Goal: Information Seeking & Learning: Find contact information

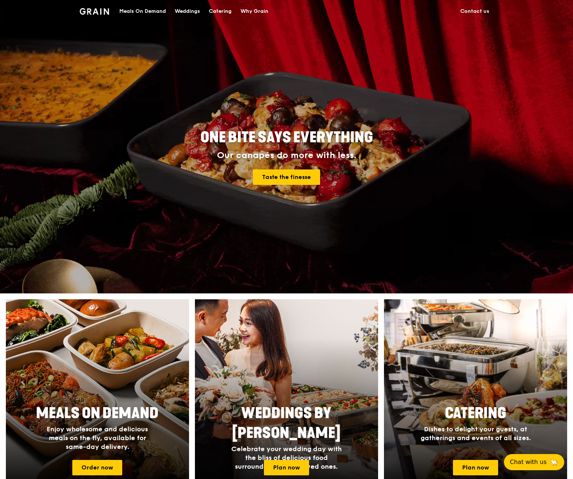
click at [475, 10] on link "Contact us" at bounding box center [475, 11] width 38 height 22
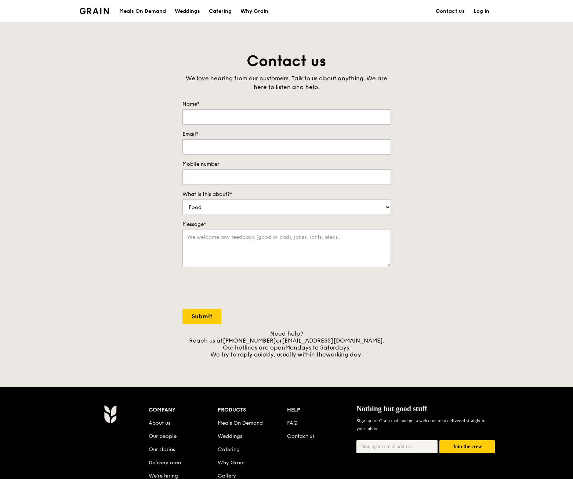
click at [299, 113] on input "Name*" at bounding box center [286, 116] width 208 height 15
click at [339, 113] on input "Name*" at bounding box center [286, 116] width 208 height 15
drag, startPoint x: 438, startPoint y: 111, endPoint x: 442, endPoint y: 111, distance: 4.1
click at [442, 111] on div "Contact us We love hearing from our customers. Talk to us about anything. We ar…" at bounding box center [286, 204] width 573 height 307
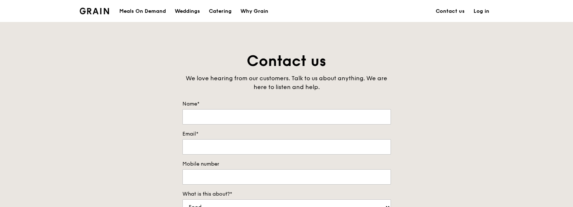
click at [157, 14] on div "Meals On Demand" at bounding box center [142, 11] width 47 height 22
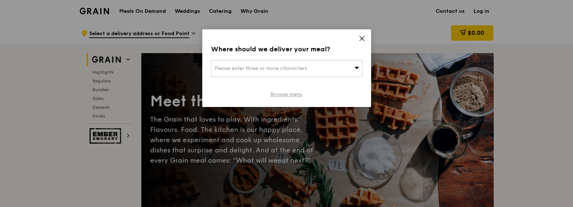
click at [286, 94] on link "Browse menu" at bounding box center [286, 94] width 32 height 7
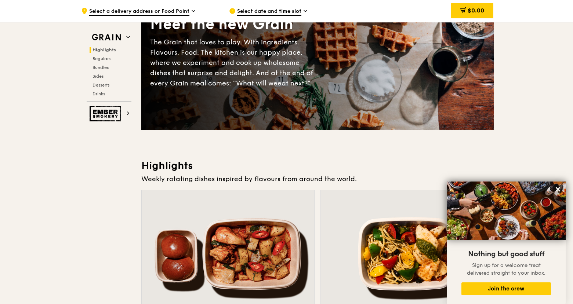
scroll to position [73, 0]
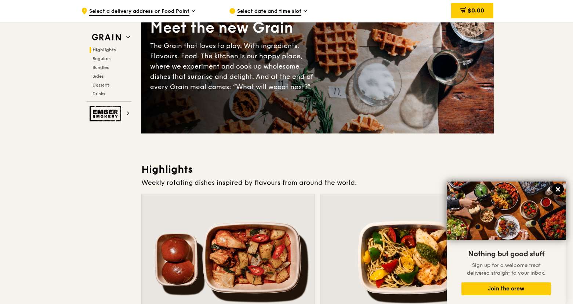
click at [558, 188] on icon at bounding box center [557, 189] width 7 height 7
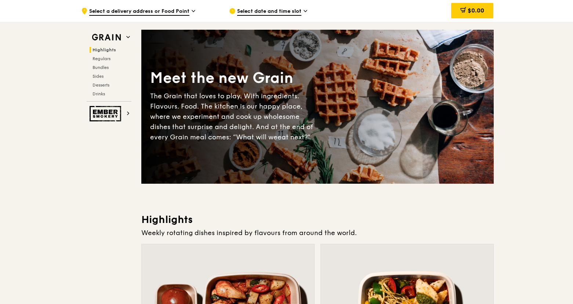
scroll to position [0, 0]
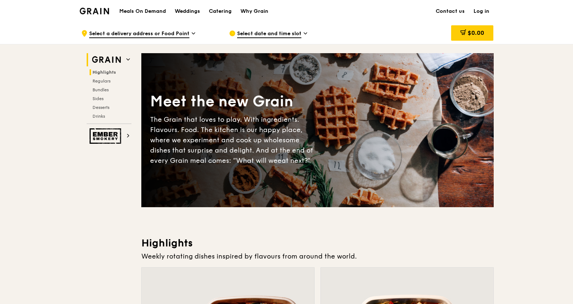
click at [128, 59] on icon at bounding box center [128, 60] width 4 height 4
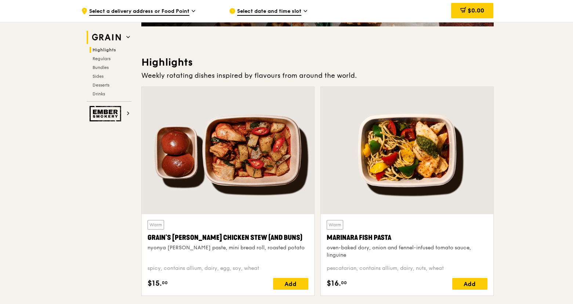
scroll to position [207, 0]
